Goal: Transaction & Acquisition: Purchase product/service

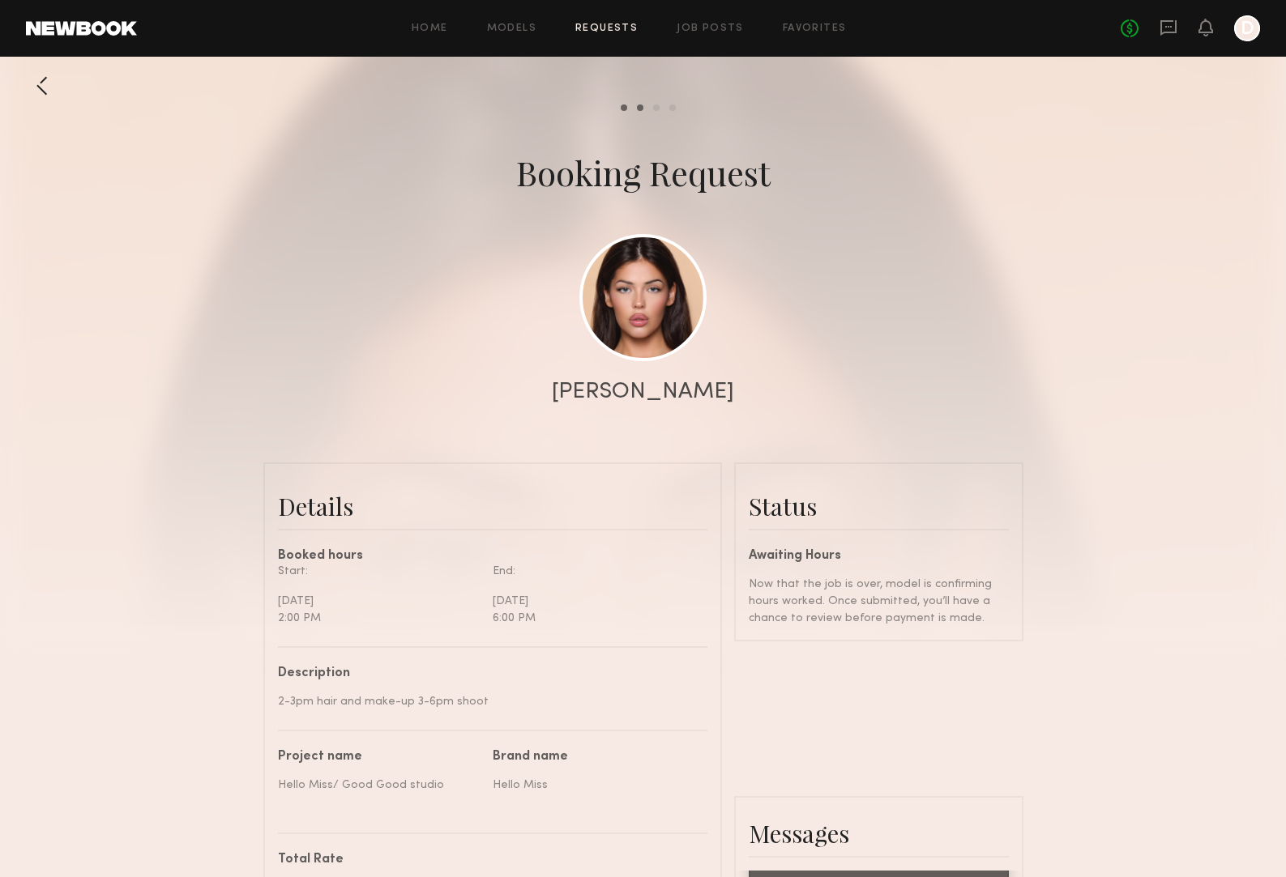
click at [48, 89] on div at bounding box center [42, 86] width 32 height 32
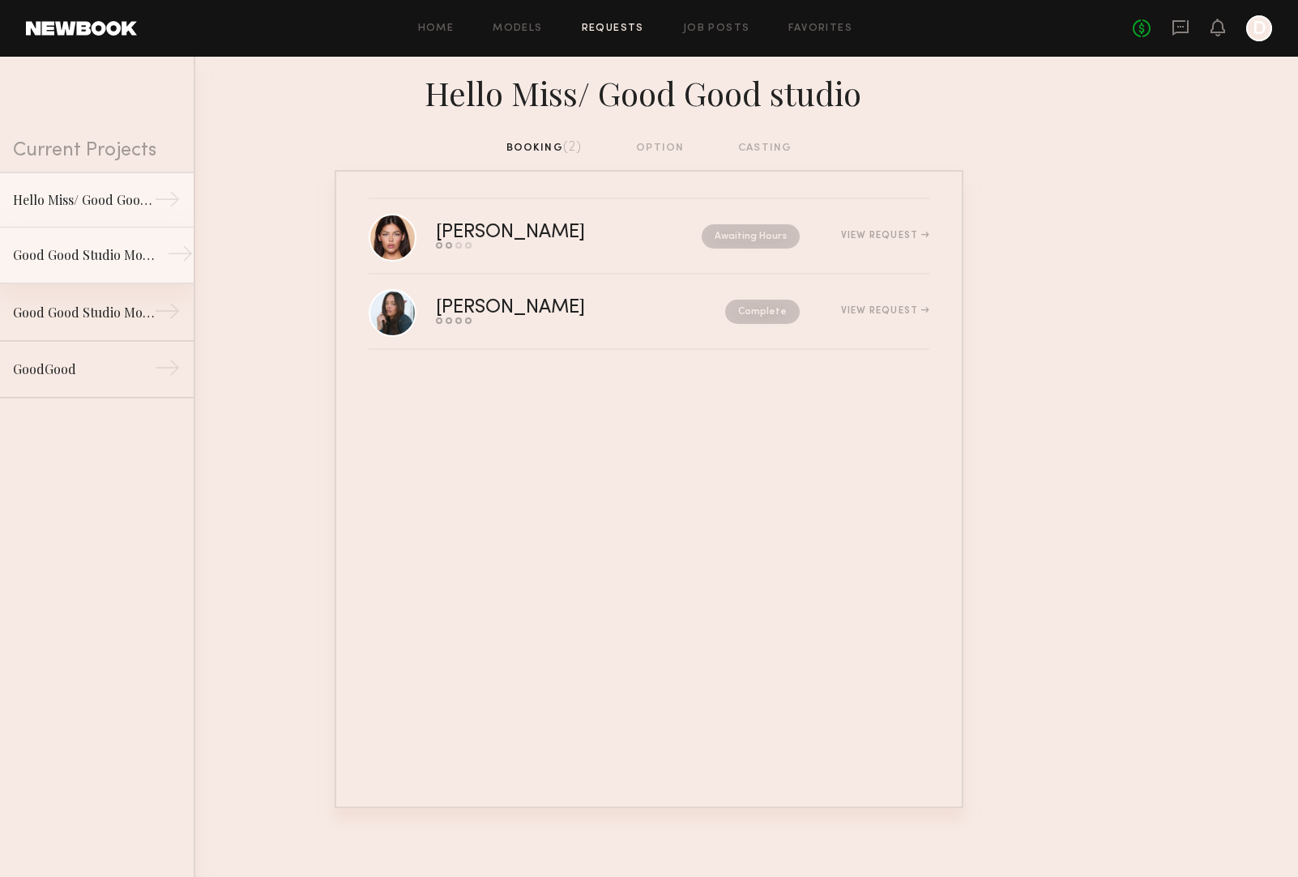
click at [149, 255] on link "Good Good Studio Model list. →" at bounding box center [97, 256] width 194 height 57
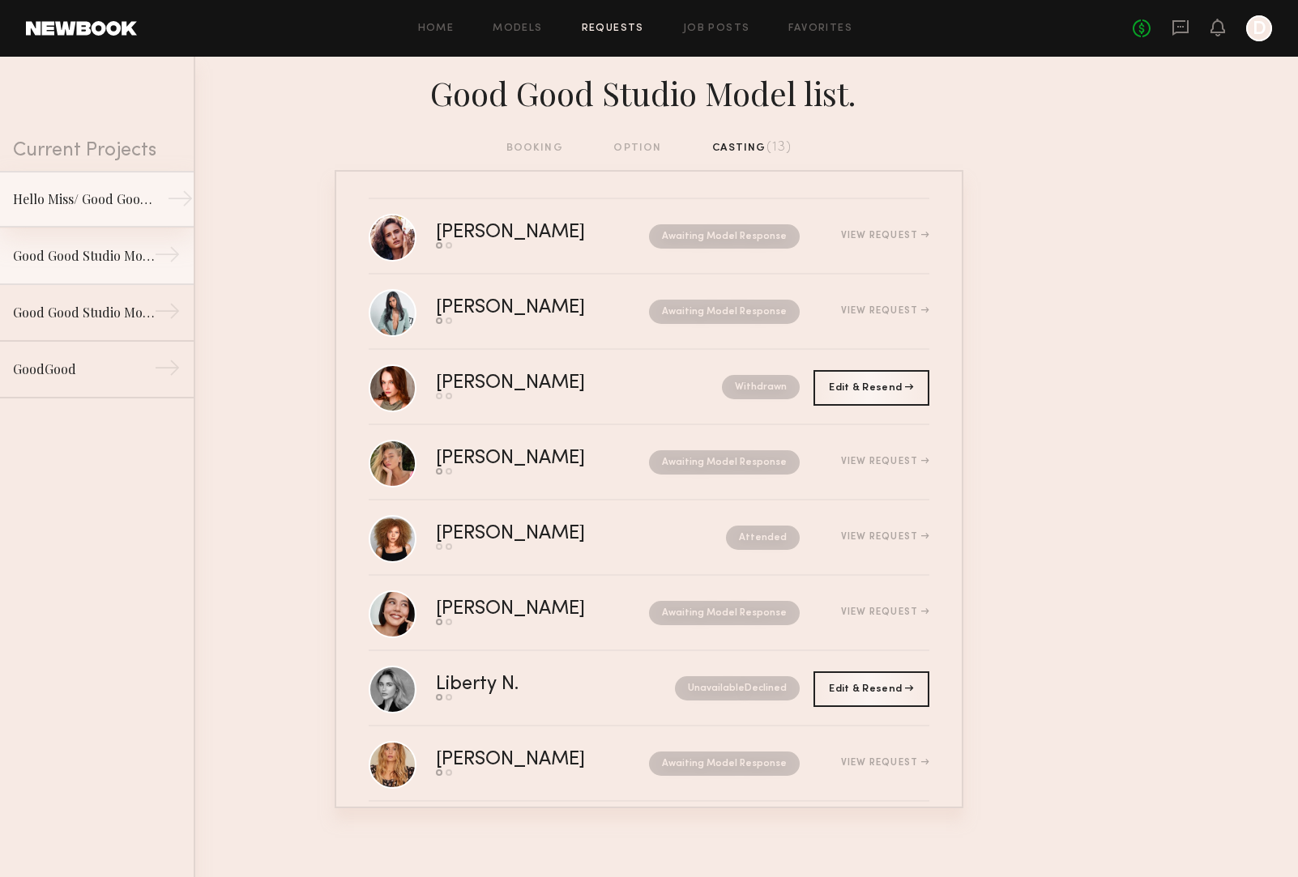
click at [121, 199] on div "Hello Miss/ Good Good studio" at bounding box center [83, 199] width 141 height 19
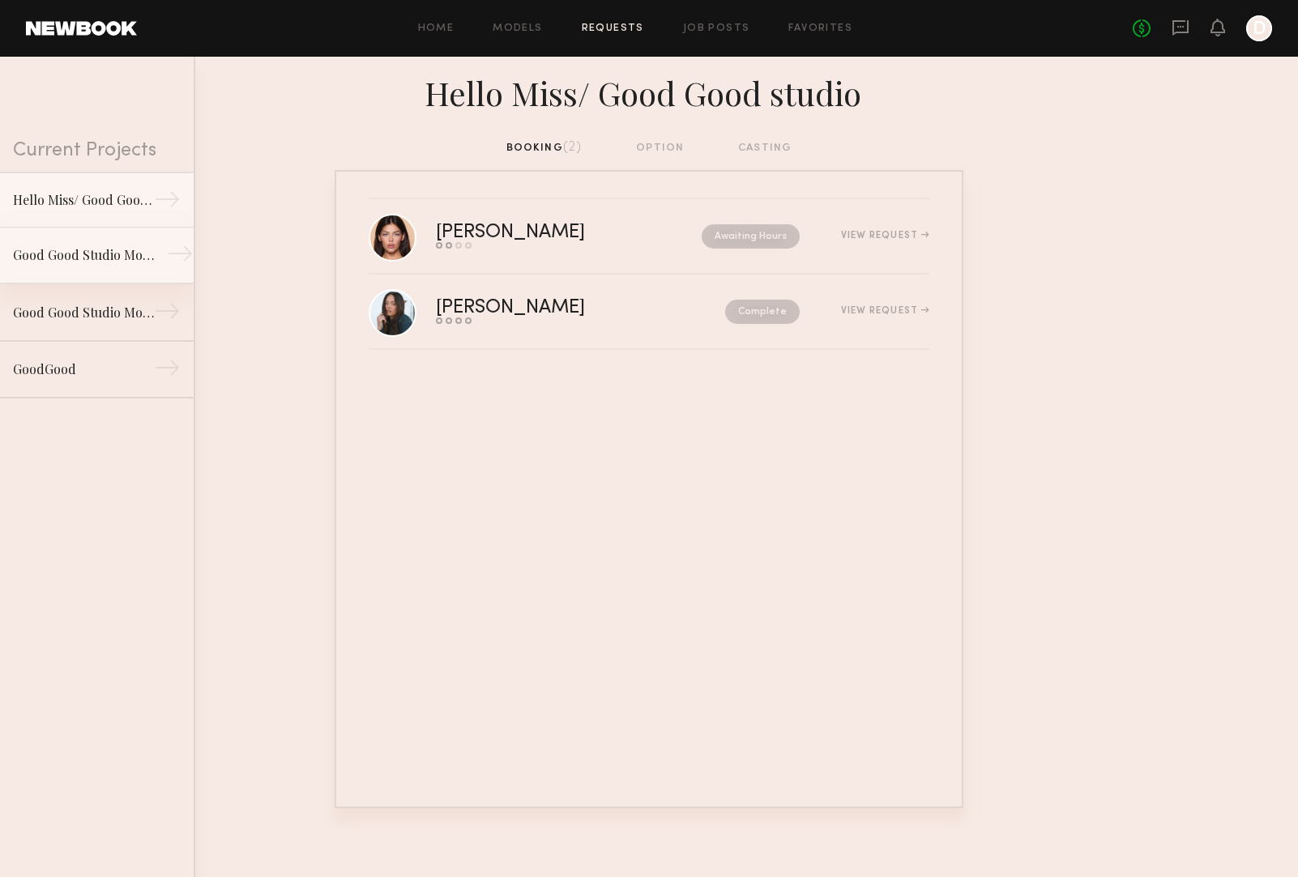
click at [131, 253] on div "Good Good Studio Model list." at bounding box center [83, 254] width 141 height 19
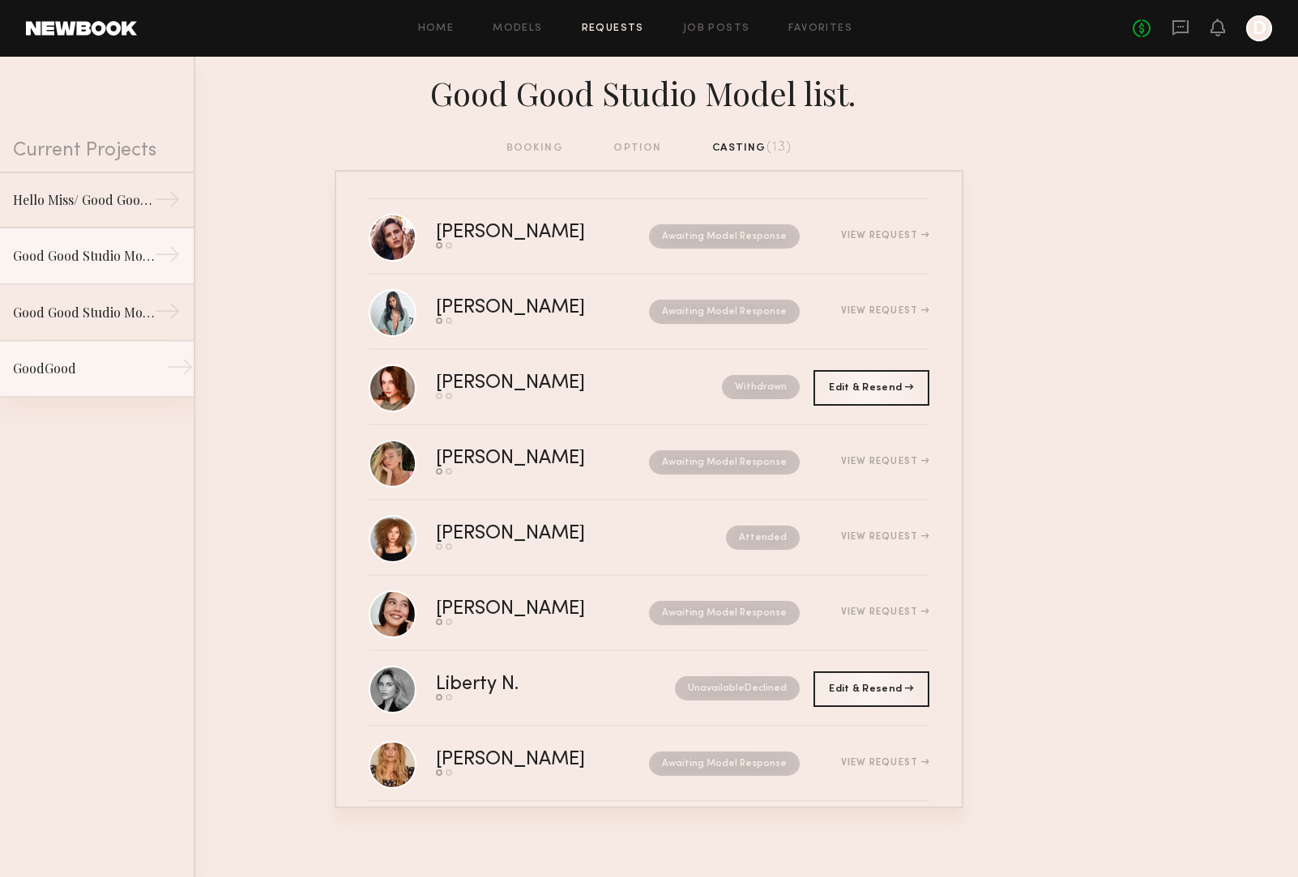
click at [75, 364] on div "GoodGood" at bounding box center [83, 368] width 141 height 19
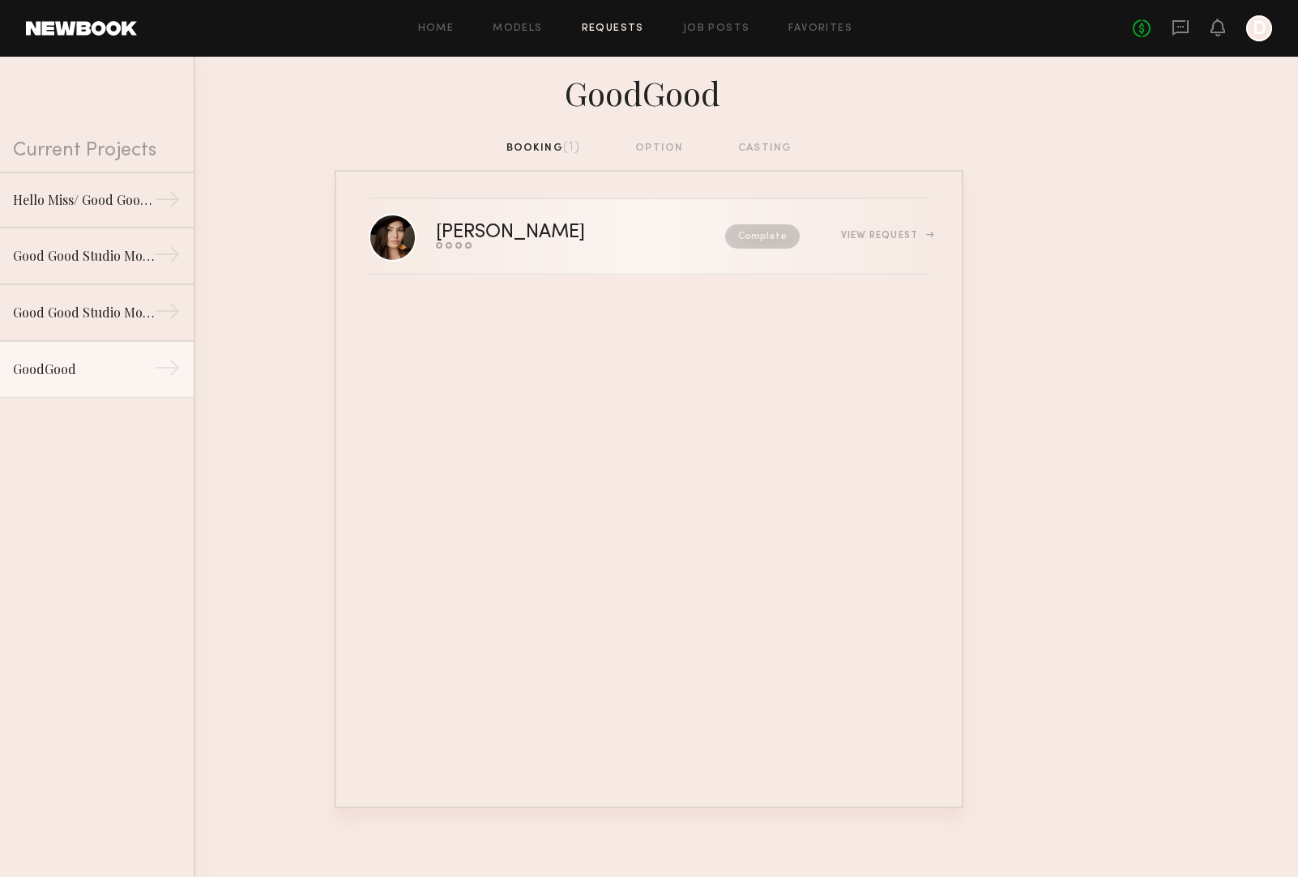
click at [459, 237] on div "Elisa K." at bounding box center [546, 233] width 220 height 19
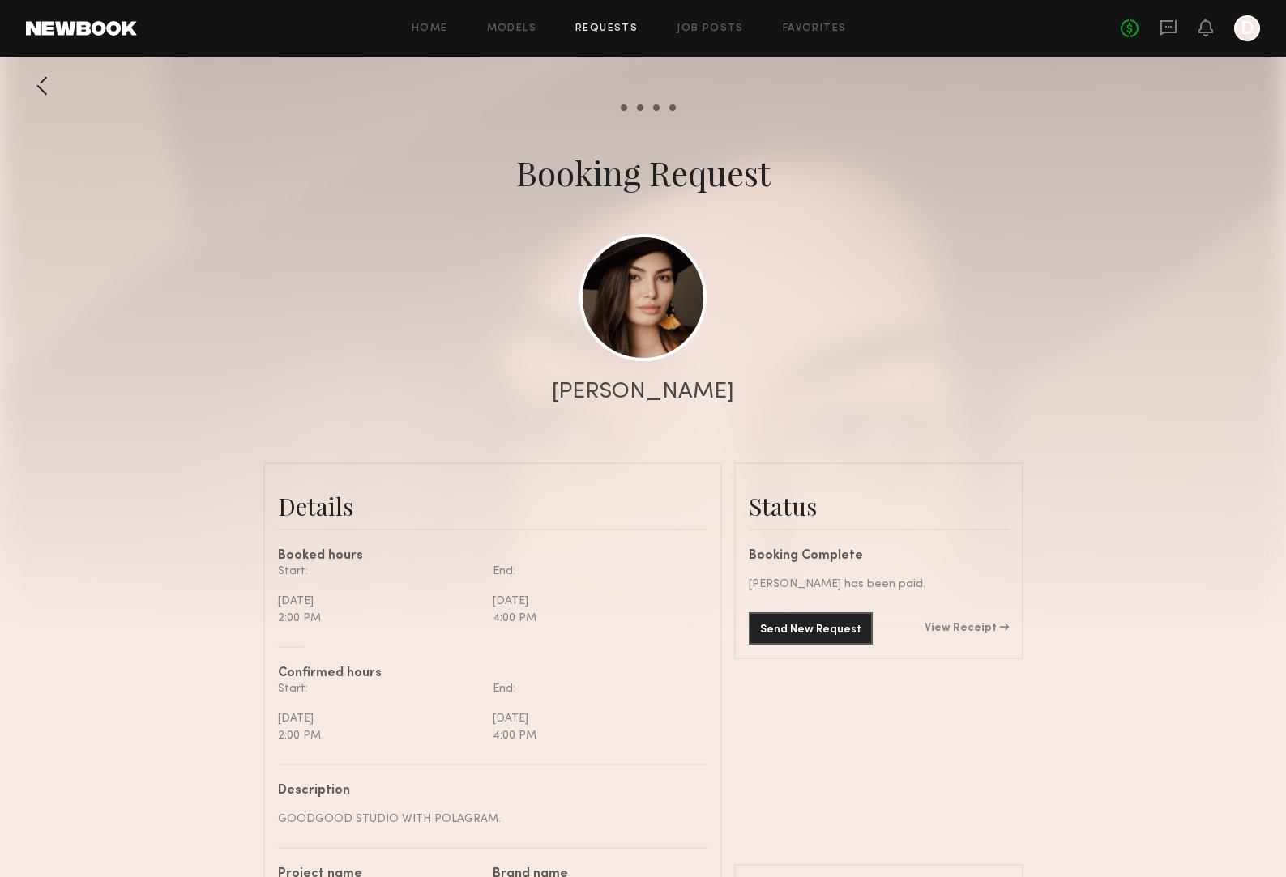
scroll to position [893, 0]
click at [36, 84] on div at bounding box center [42, 86] width 32 height 32
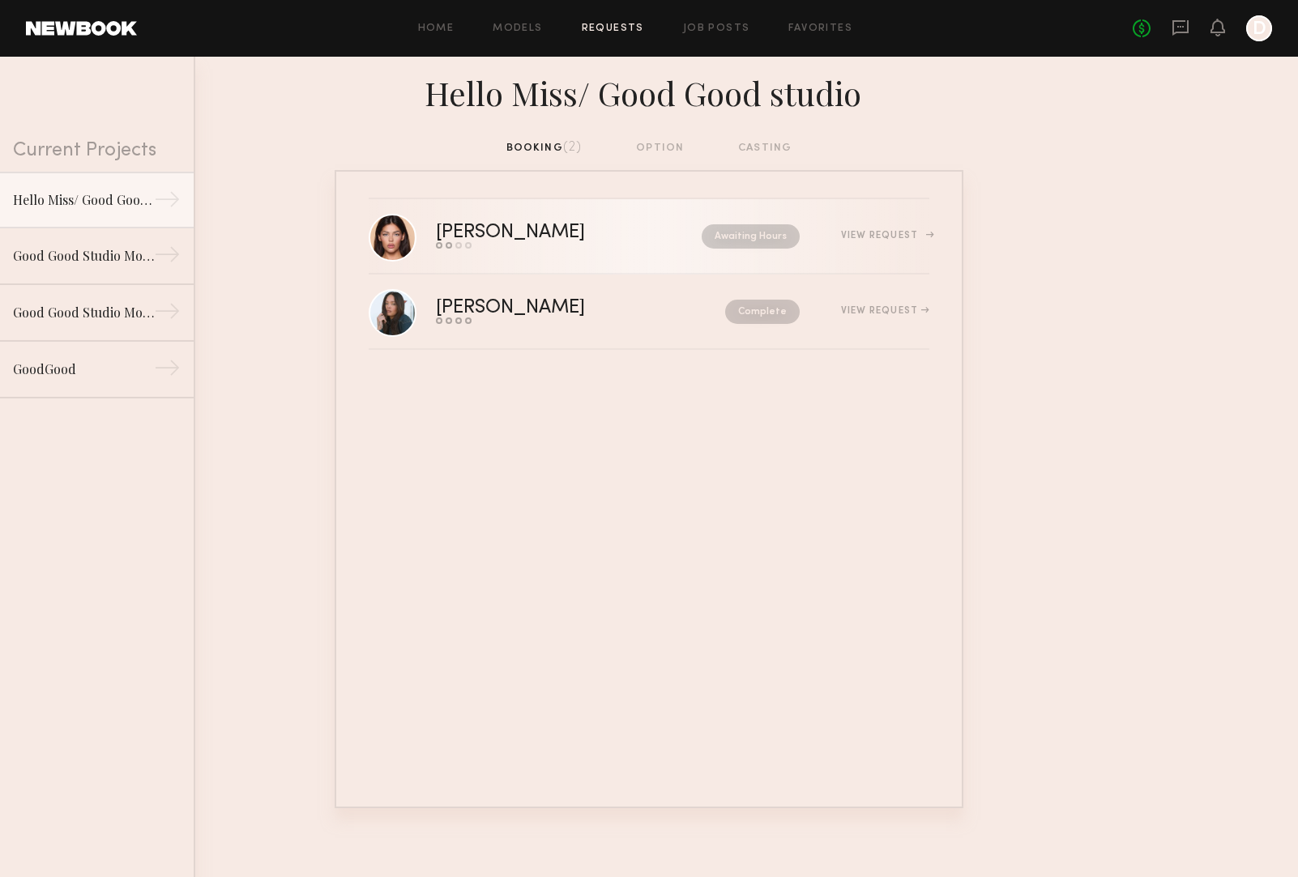
click at [885, 235] on div "View Request" at bounding box center [885, 236] width 88 height 10
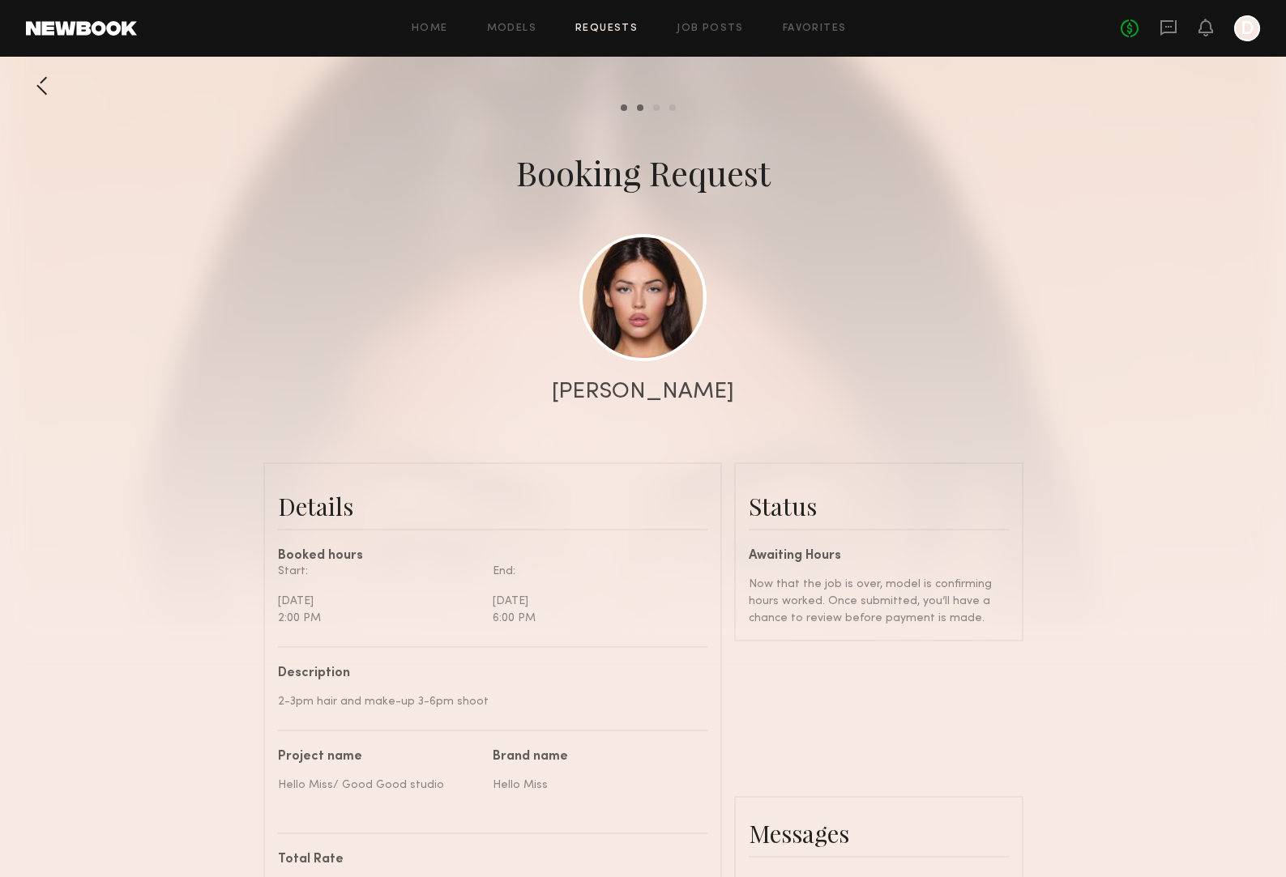
scroll to position [581, 0]
click at [1206, 27] on icon at bounding box center [1205, 26] width 13 height 11
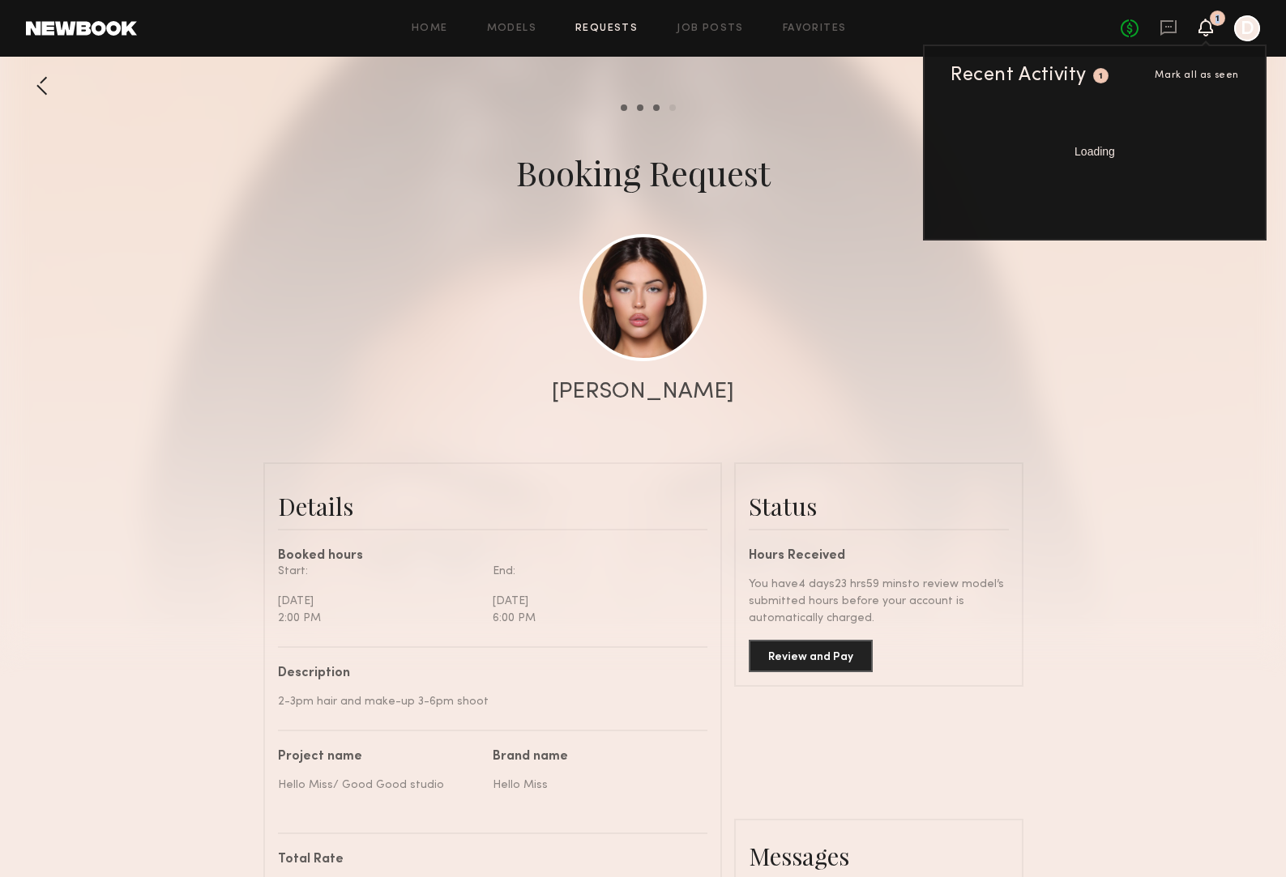
drag, startPoint x: 1206, startPoint y: 27, endPoint x: 1218, endPoint y: 22, distance: 13.1
click at [1206, 27] on icon at bounding box center [1205, 26] width 13 height 11
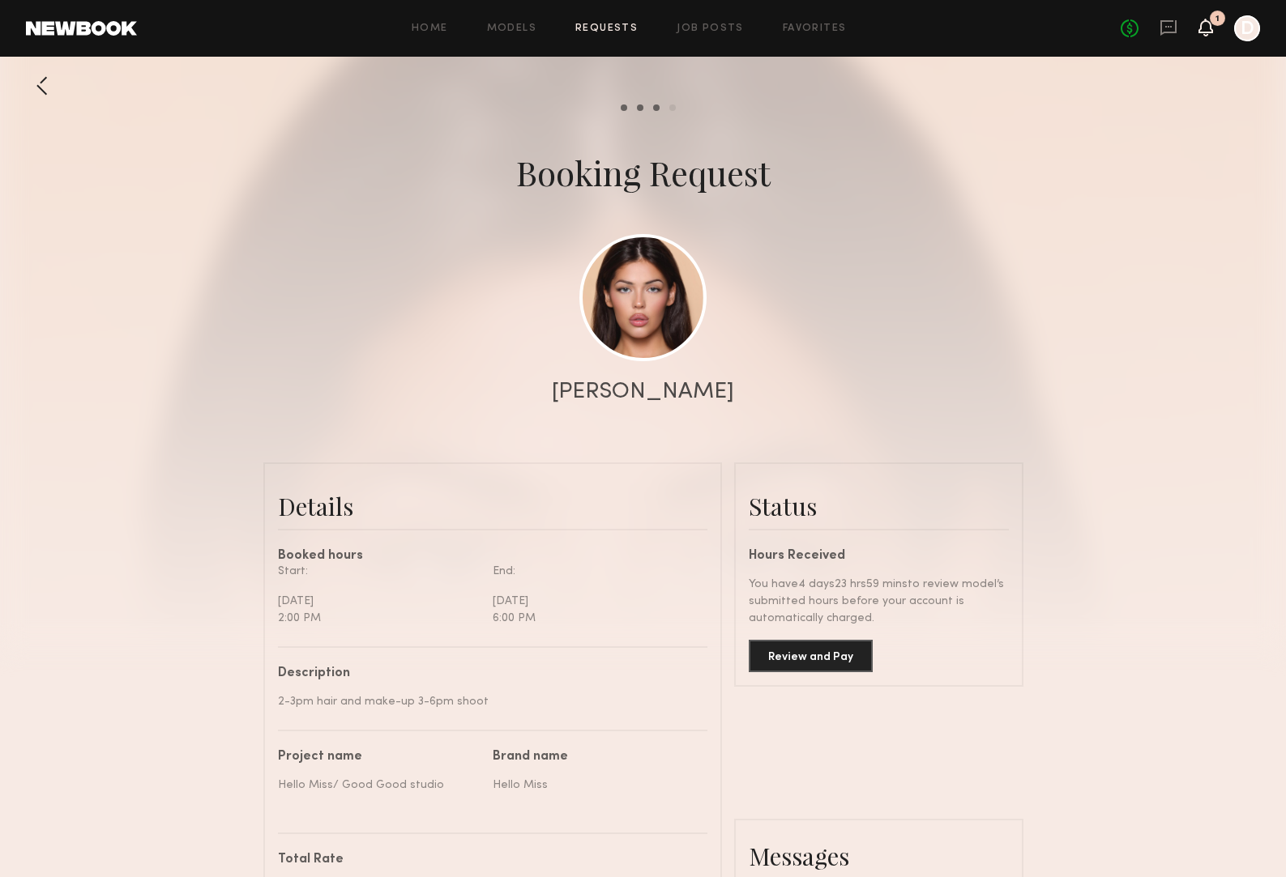
click at [1208, 25] on icon at bounding box center [1205, 26] width 13 height 11
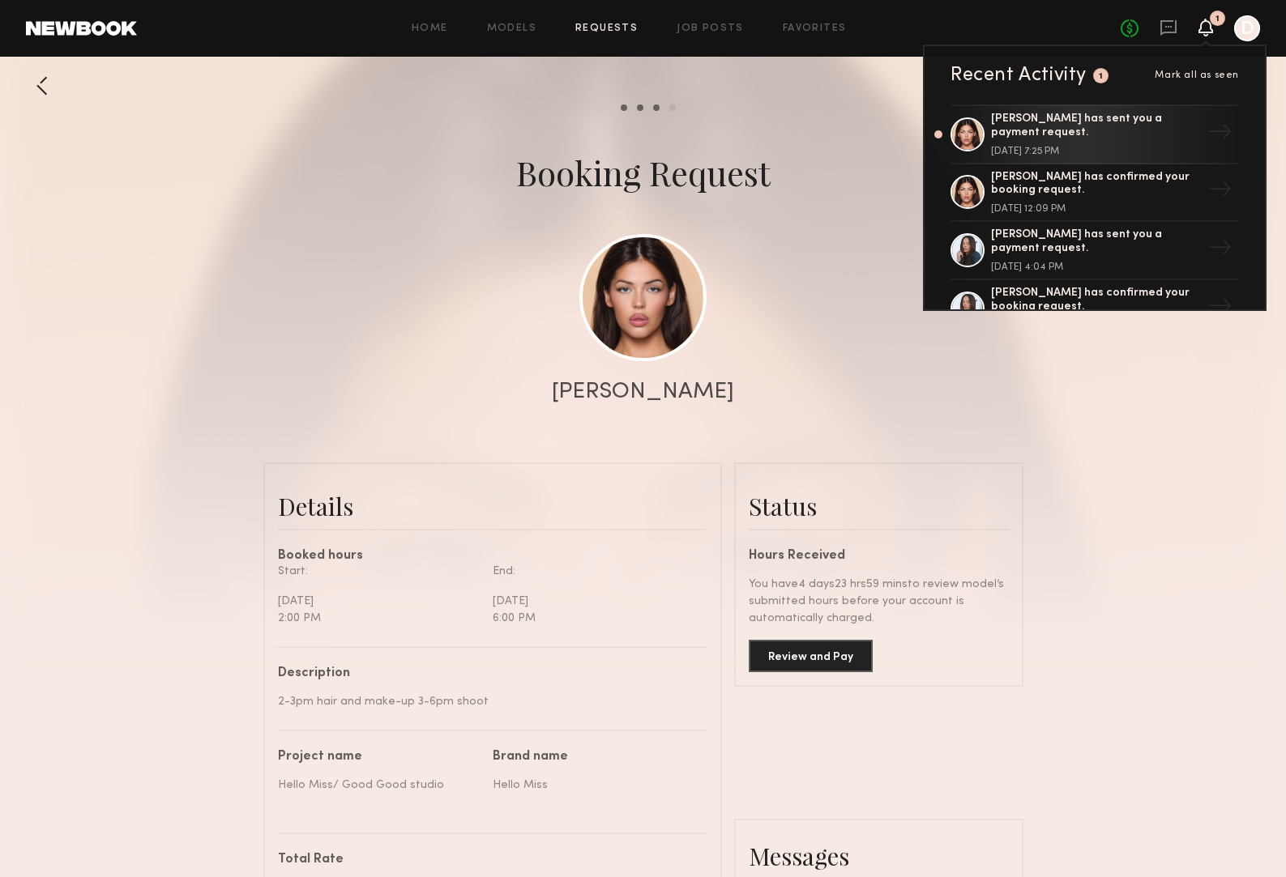
click at [1131, 126] on div "[PERSON_NAME] has sent you a payment request." at bounding box center [1096, 127] width 211 height 28
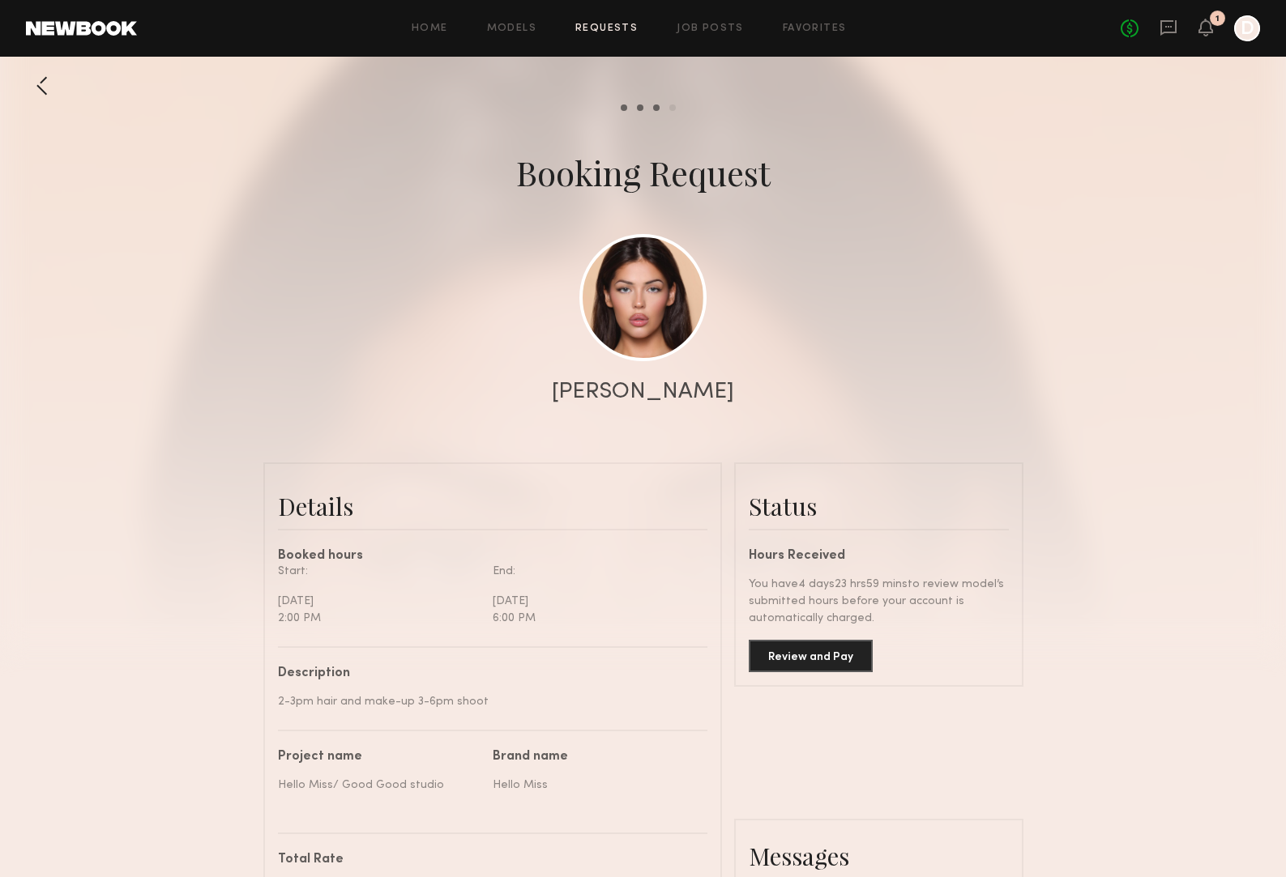
click at [1132, 126] on div at bounding box center [643, 324] width 1286 height 648
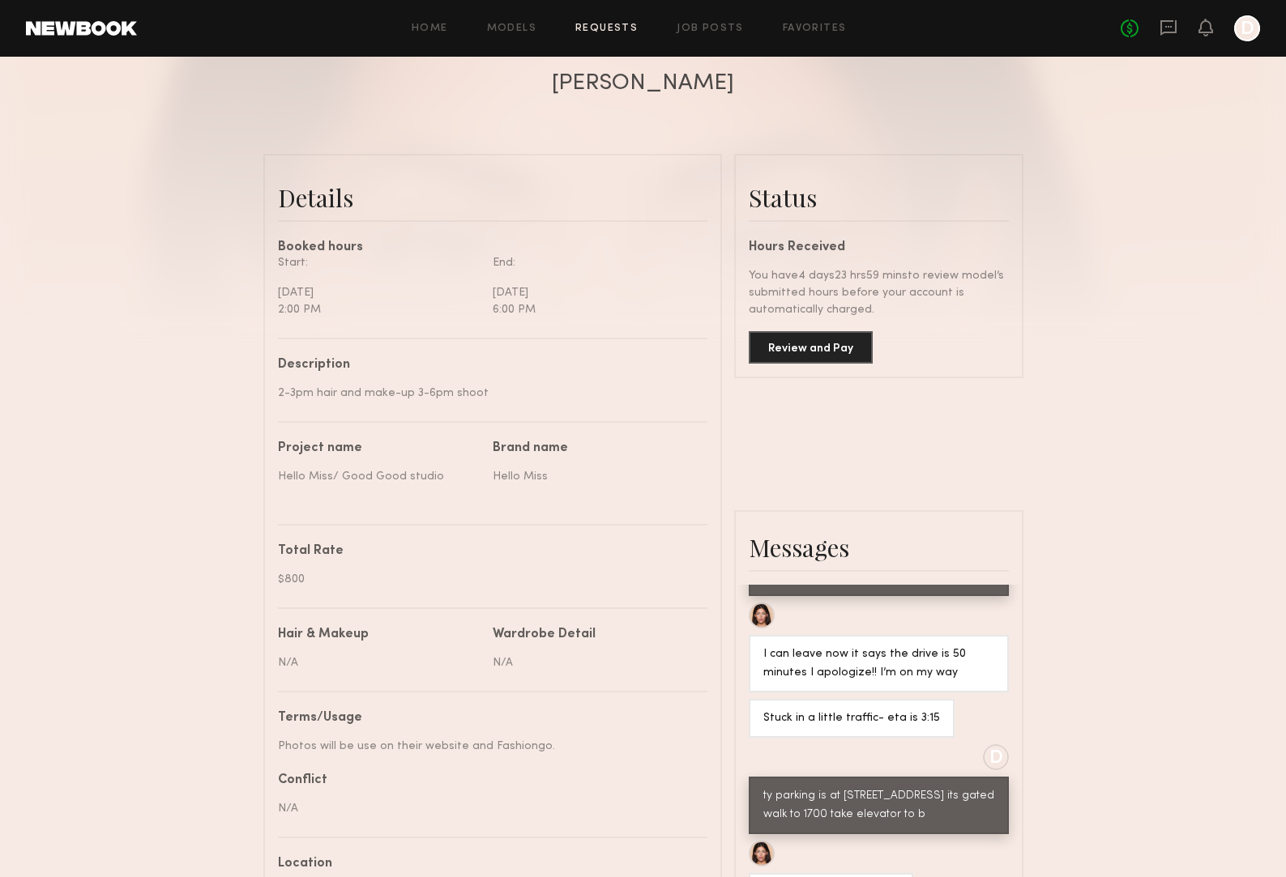
scroll to position [169, 0]
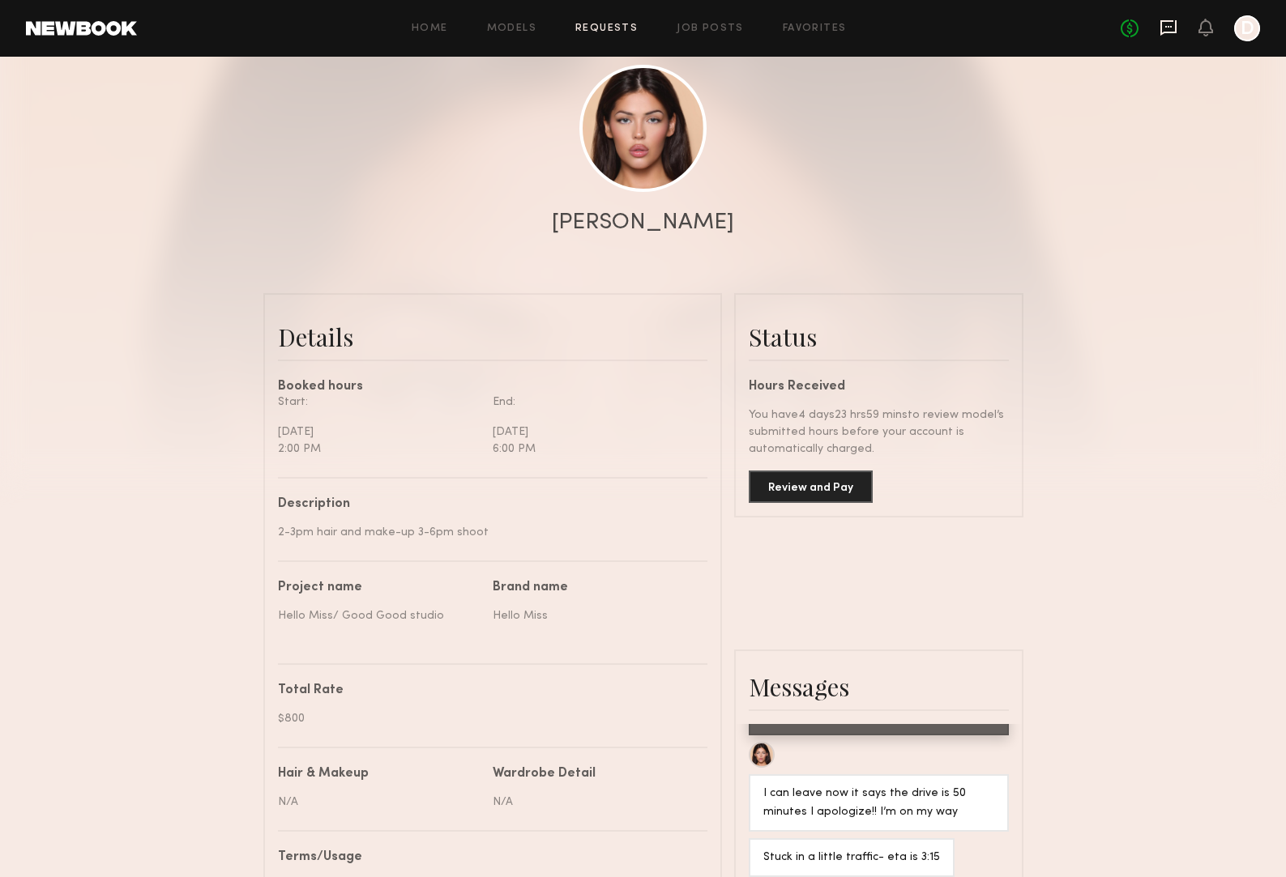
click at [1171, 26] on icon at bounding box center [1168, 27] width 6 height 2
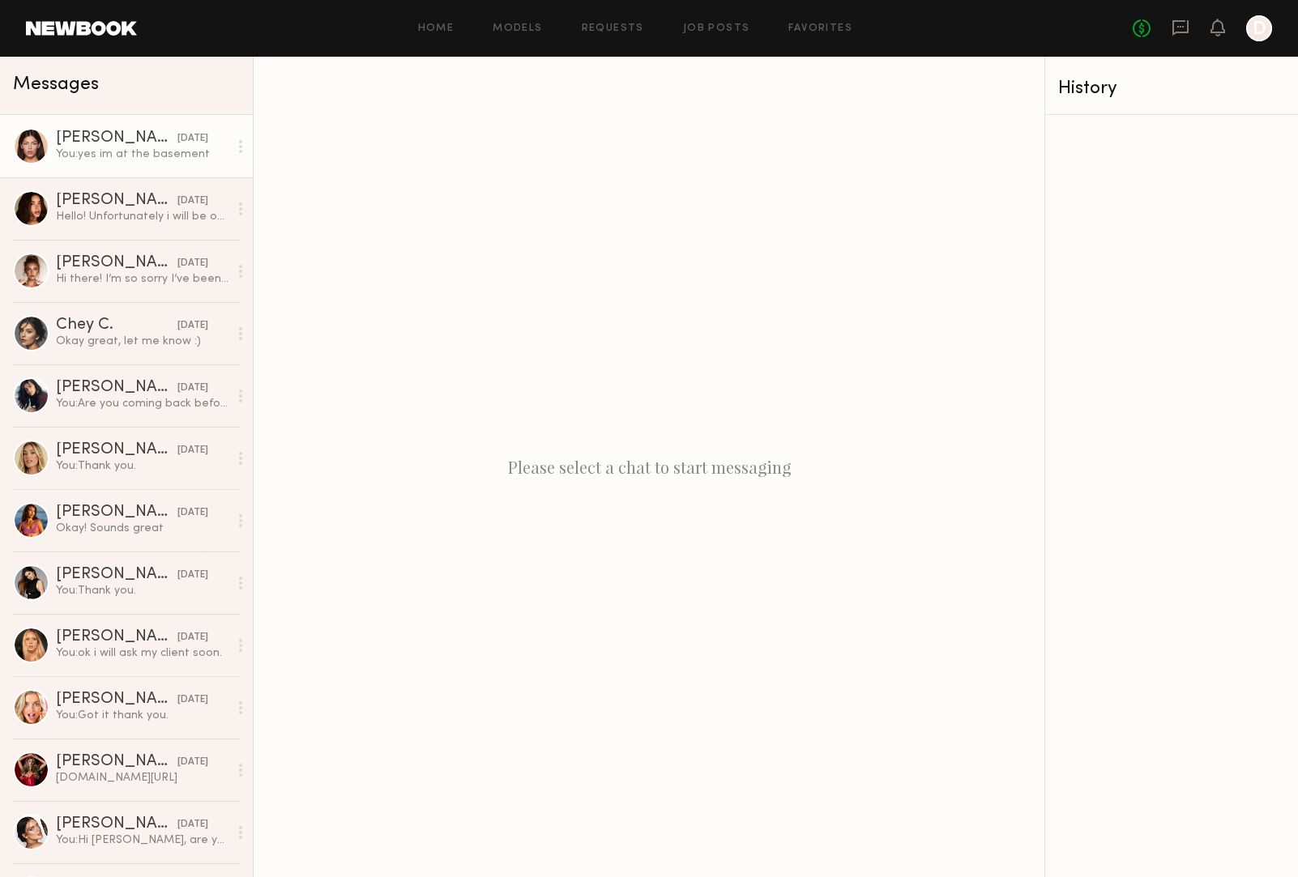
click at [86, 138] on div "Autumn J." at bounding box center [117, 138] width 122 height 16
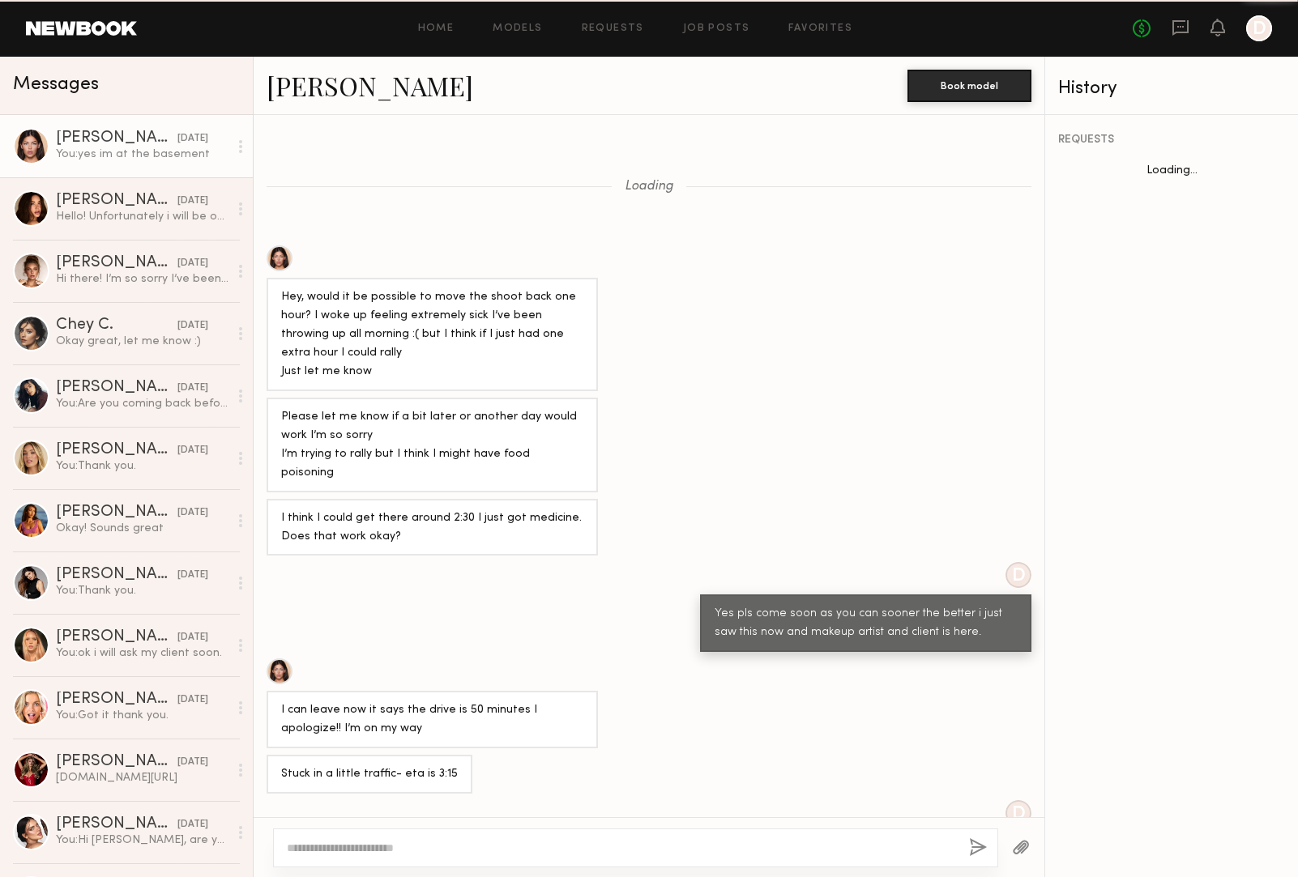
scroll to position [235, 0]
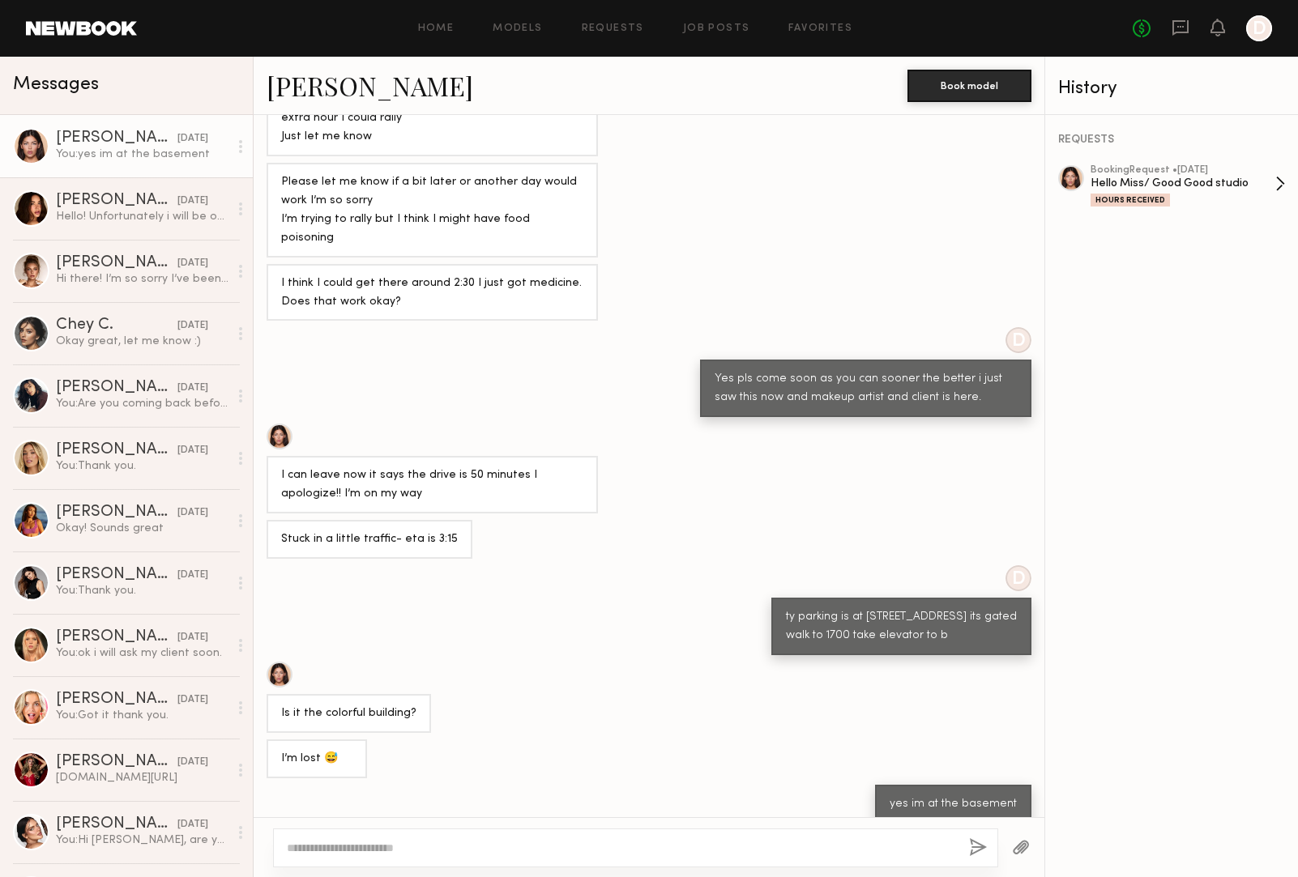
click at [1194, 187] on div "Hello Miss/ Good Good studio" at bounding box center [1182, 183] width 185 height 15
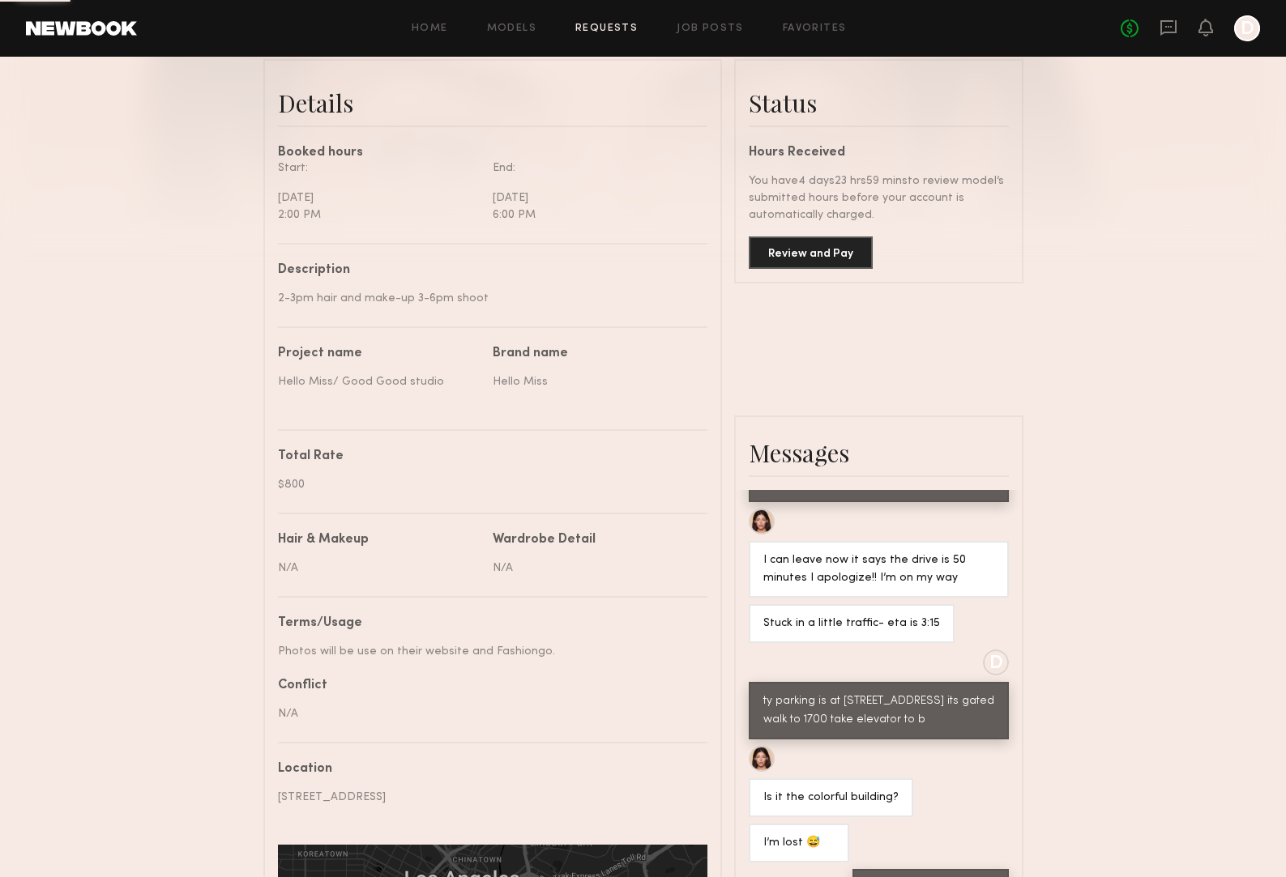
scroll to position [390, 0]
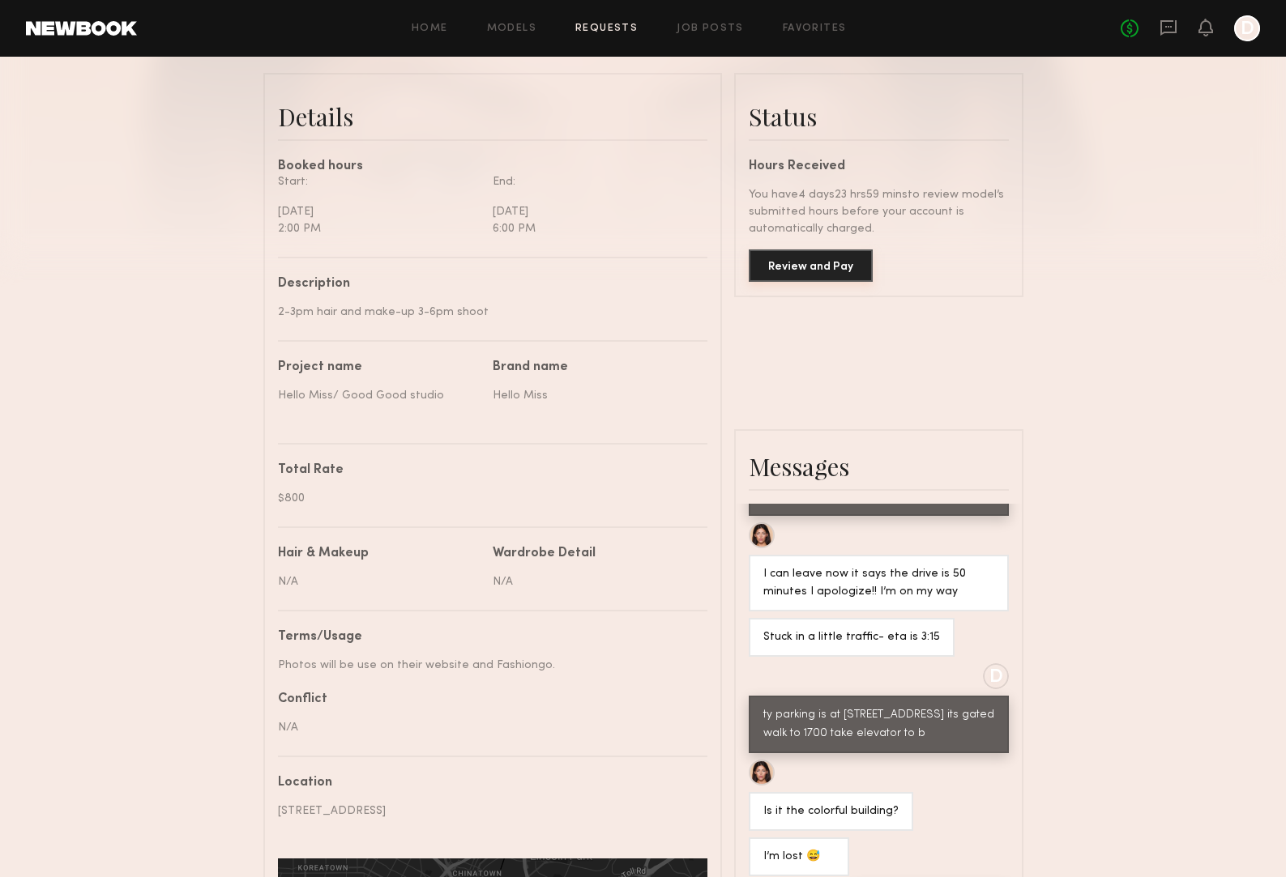
click at [804, 263] on button "Review and Pay" at bounding box center [811, 266] width 124 height 32
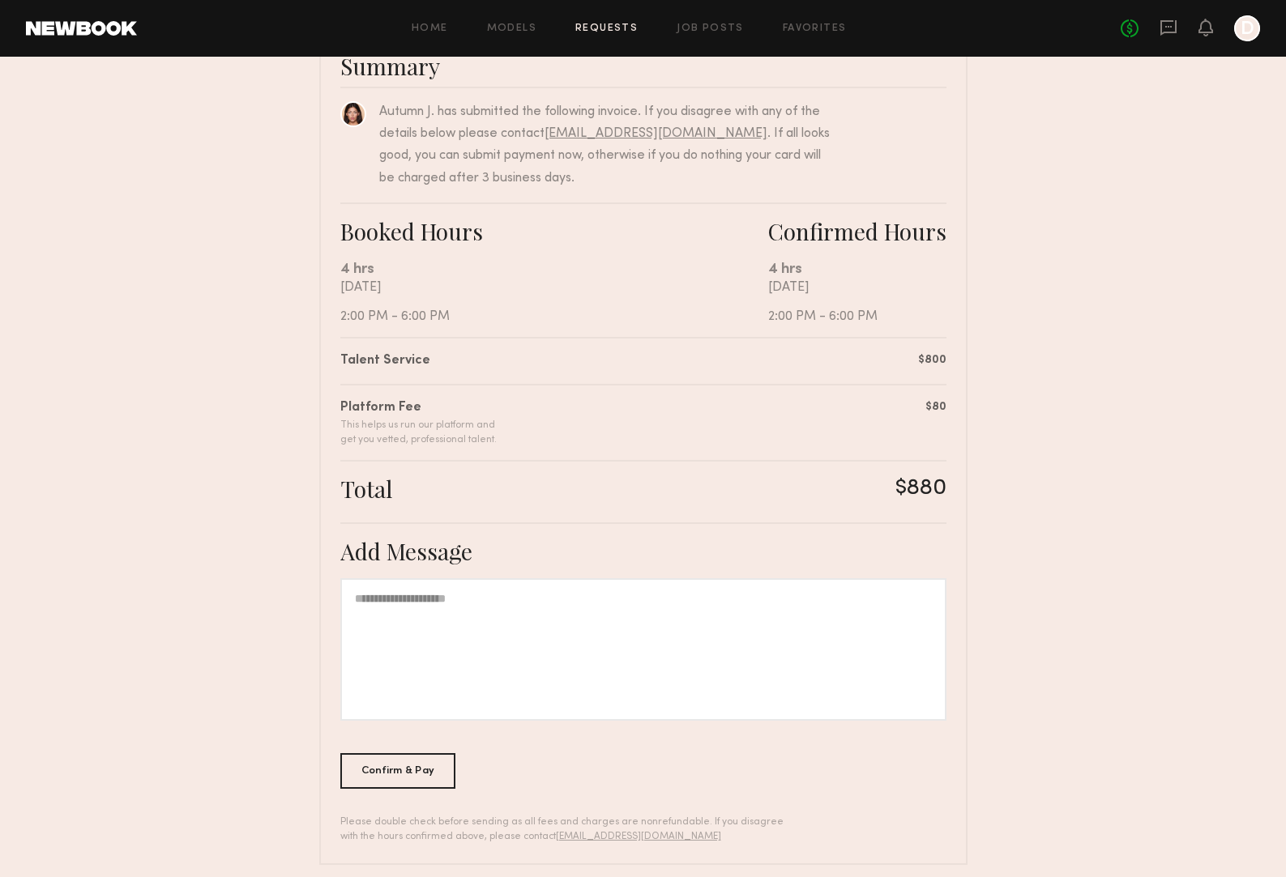
scroll to position [158, 0]
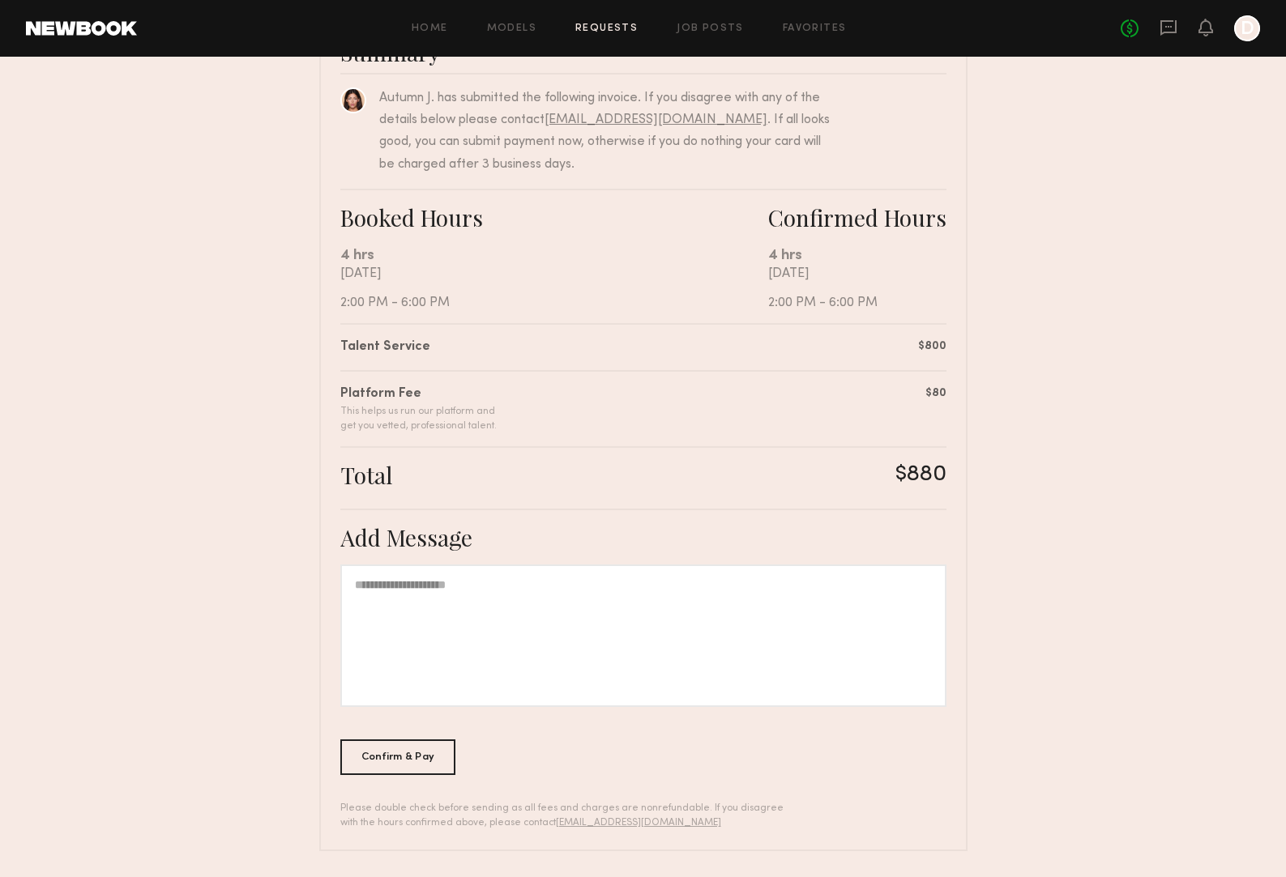
click at [418, 749] on div "Confirm & Pay" at bounding box center [398, 758] width 116 height 36
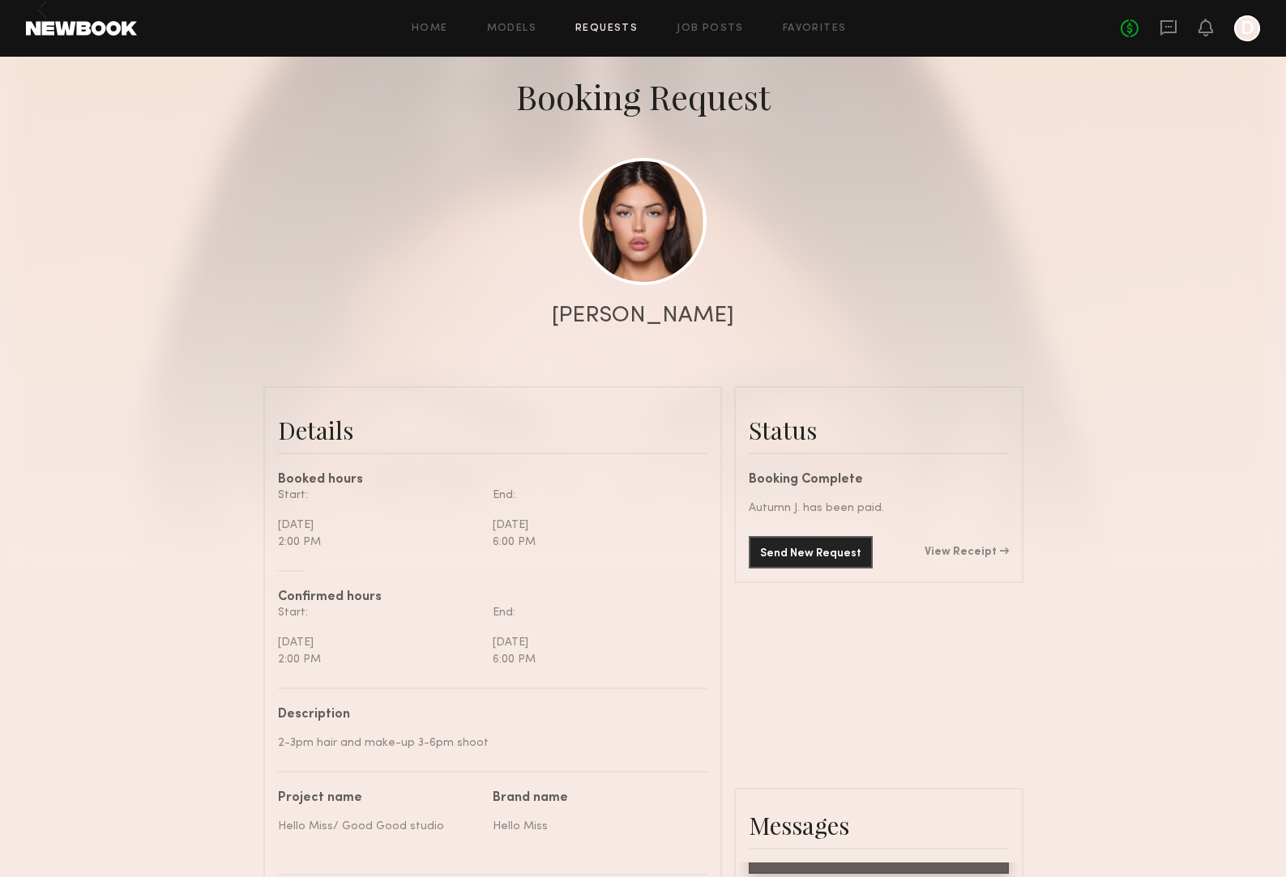
scroll to position [60, 0]
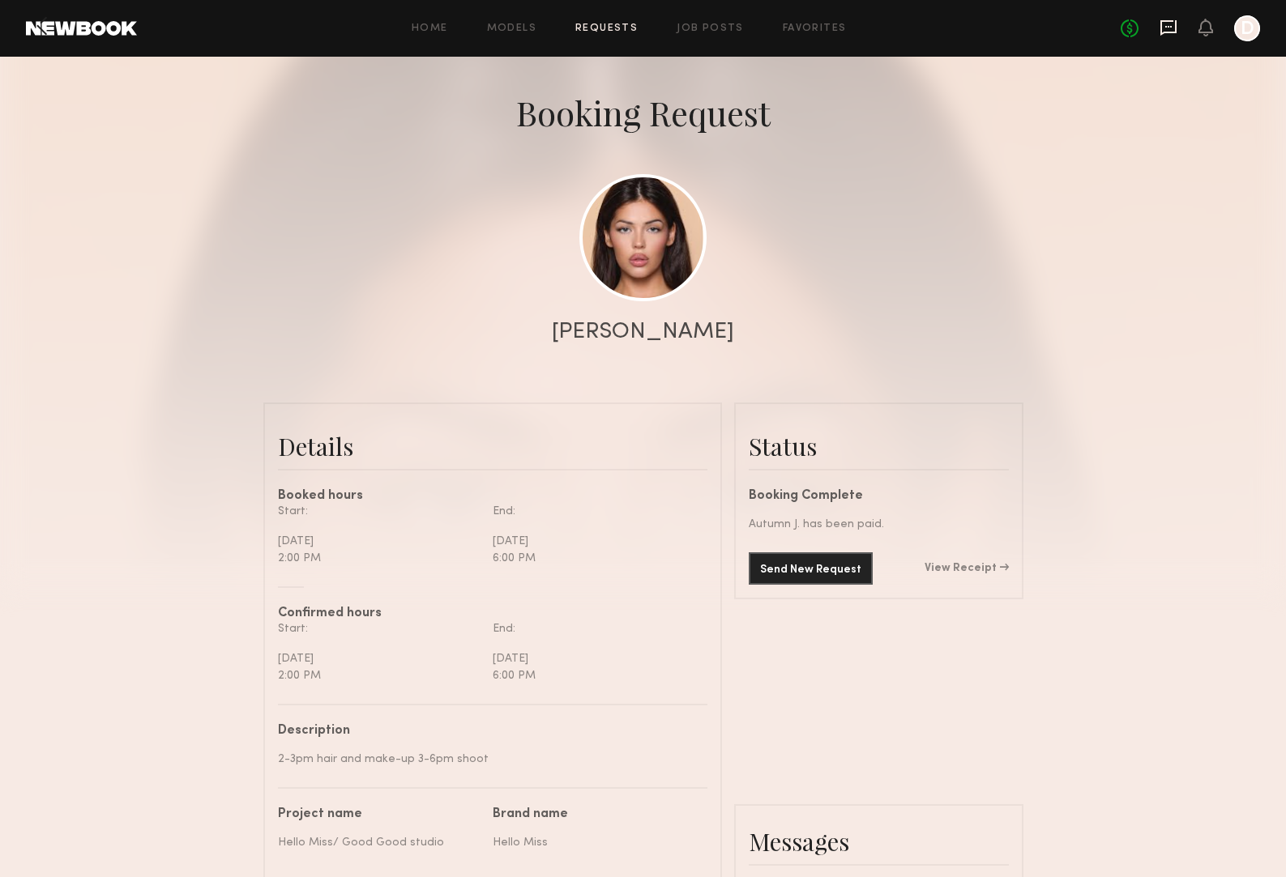
drag, startPoint x: 1173, startPoint y: 26, endPoint x: 1282, endPoint y: 365, distance: 356.6
click at [1207, 32] on icon at bounding box center [1205, 26] width 13 height 11
